Goal: Use online tool/utility: Utilize a website feature to perform a specific function

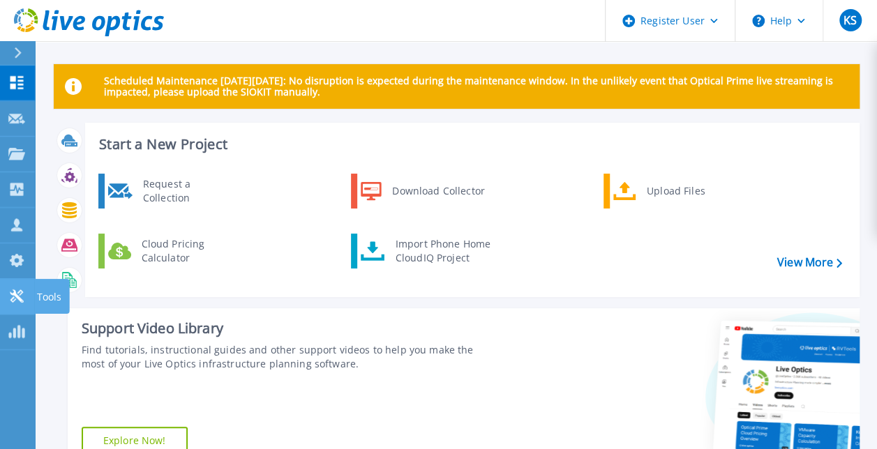
click at [16, 300] on icon at bounding box center [16, 296] width 17 height 13
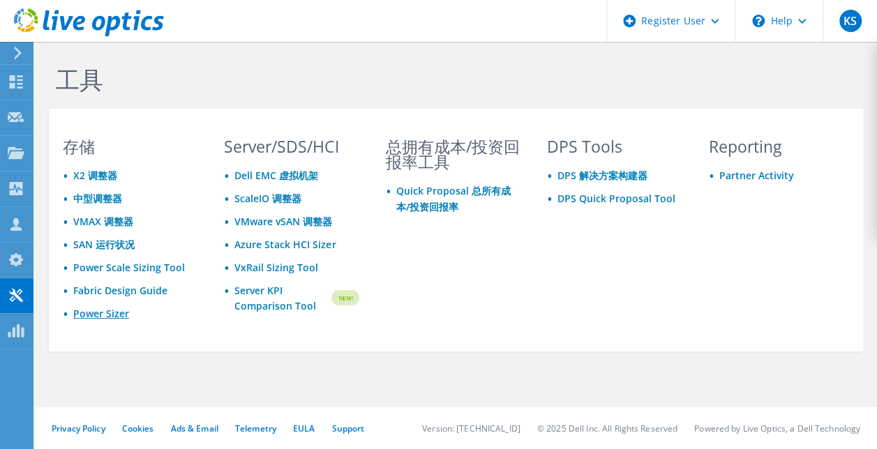
click at [102, 314] on link "Power Sizer" at bounding box center [101, 313] width 56 height 13
click at [114, 314] on link "Power Sizer" at bounding box center [101, 313] width 56 height 13
click at [97, 314] on link "Power Sizer" at bounding box center [101, 313] width 56 height 13
click at [112, 311] on link "Power Sizer" at bounding box center [101, 313] width 56 height 13
